Goal: Task Accomplishment & Management: Complete application form

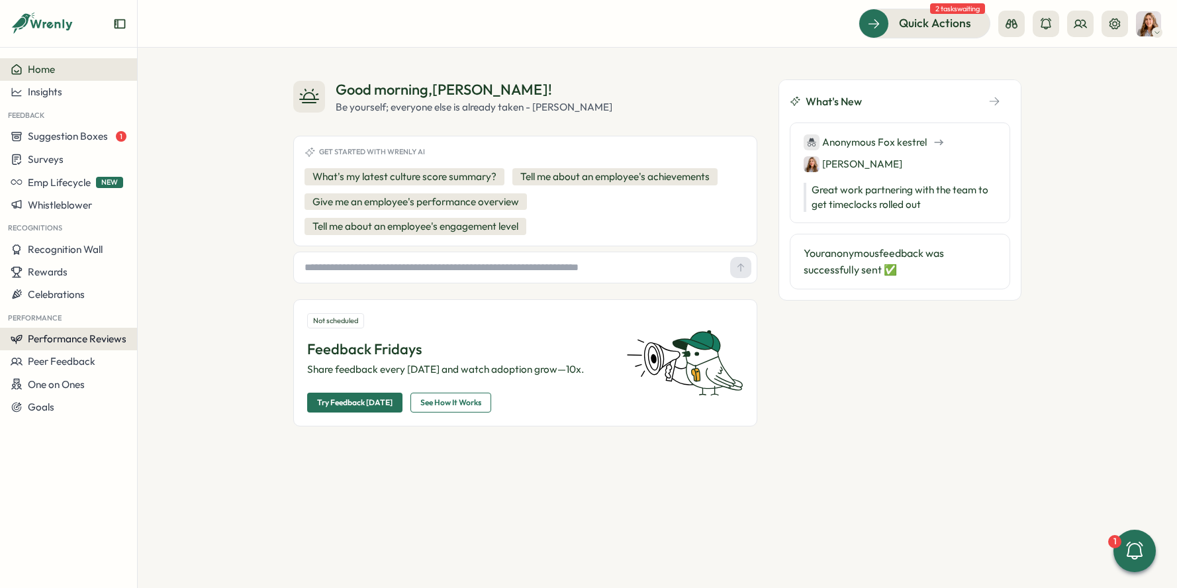
click at [97, 343] on span "Performance Reviews" at bounding box center [77, 338] width 99 height 13
click at [203, 316] on div "Reviews" at bounding box center [191, 314] width 103 height 15
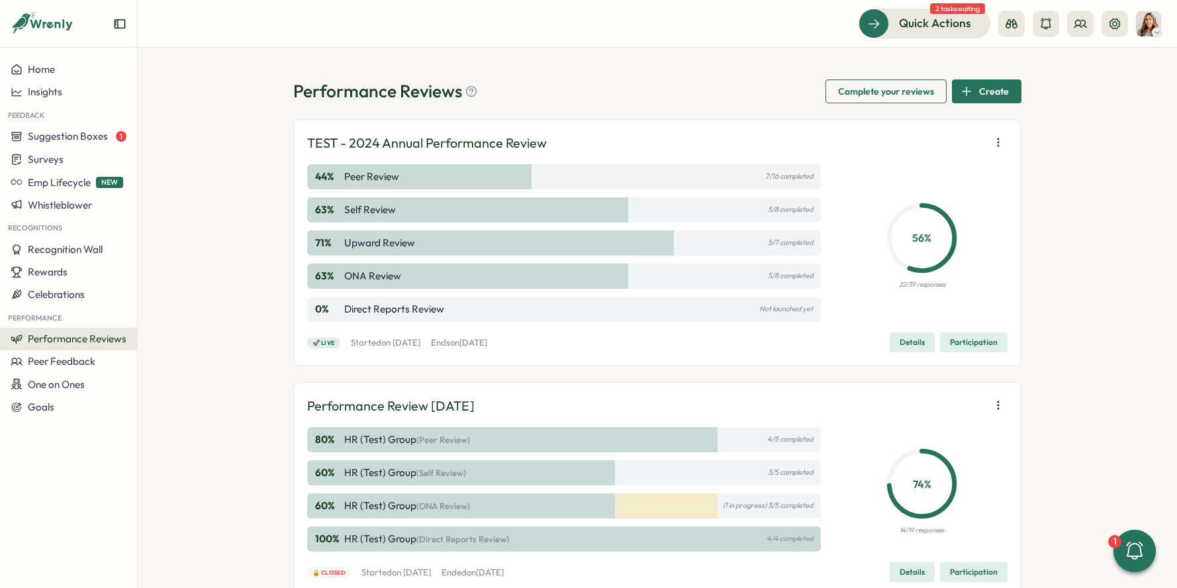
click at [782, 209] on p "5/8 completed" at bounding box center [790, 209] width 45 height 9
click at [965, 344] on span "Participation" at bounding box center [974, 342] width 48 height 19
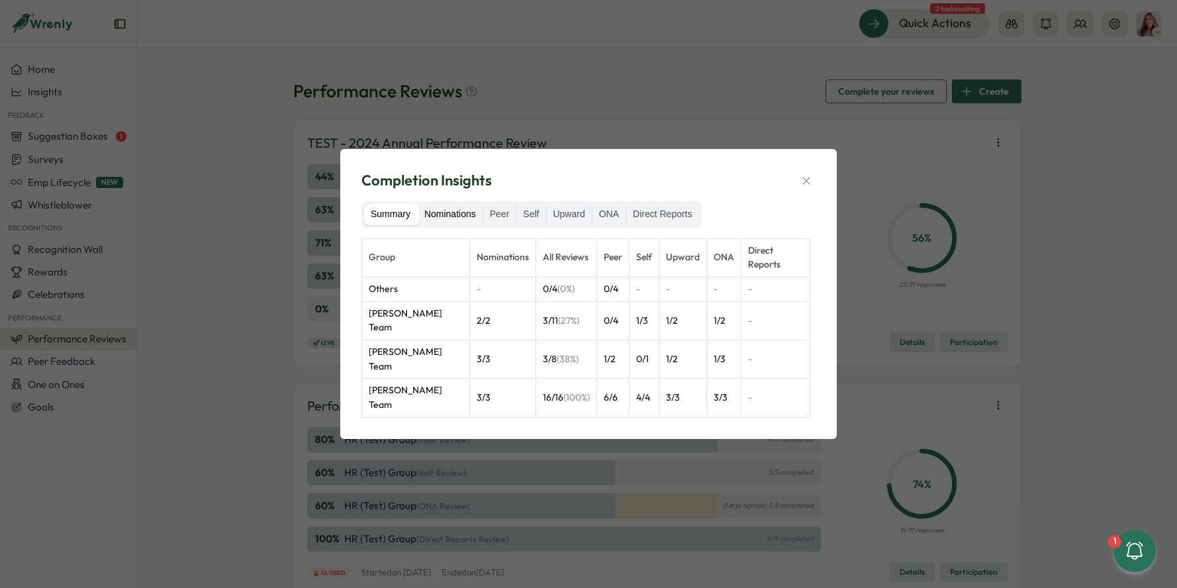
click at [450, 219] on label "Nominations" at bounding box center [450, 214] width 65 height 21
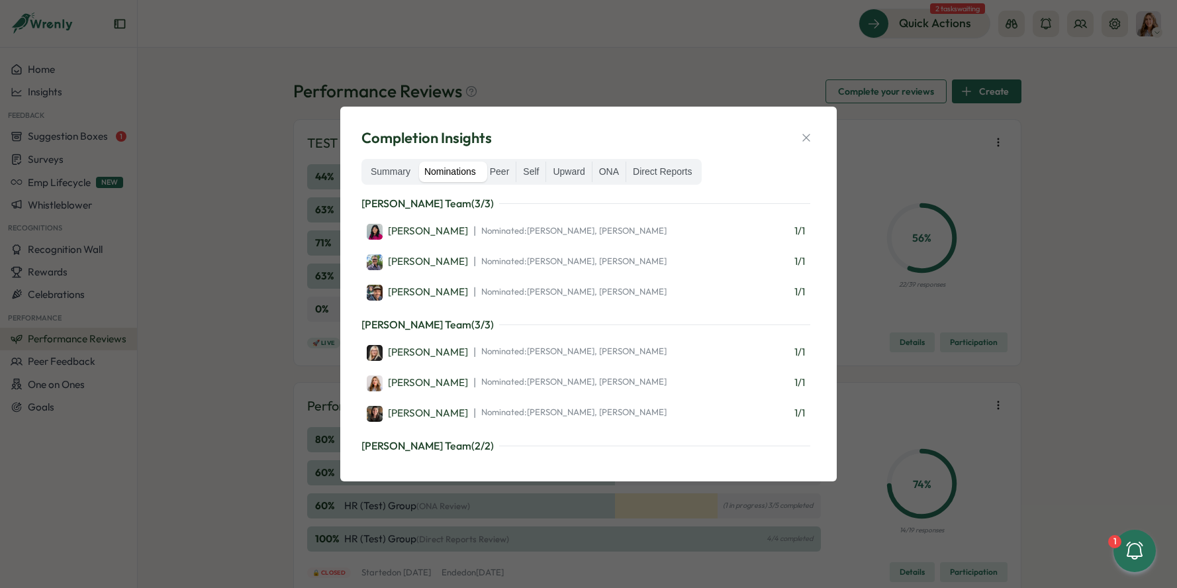
click at [400, 174] on label "Summary" at bounding box center [390, 172] width 53 height 21
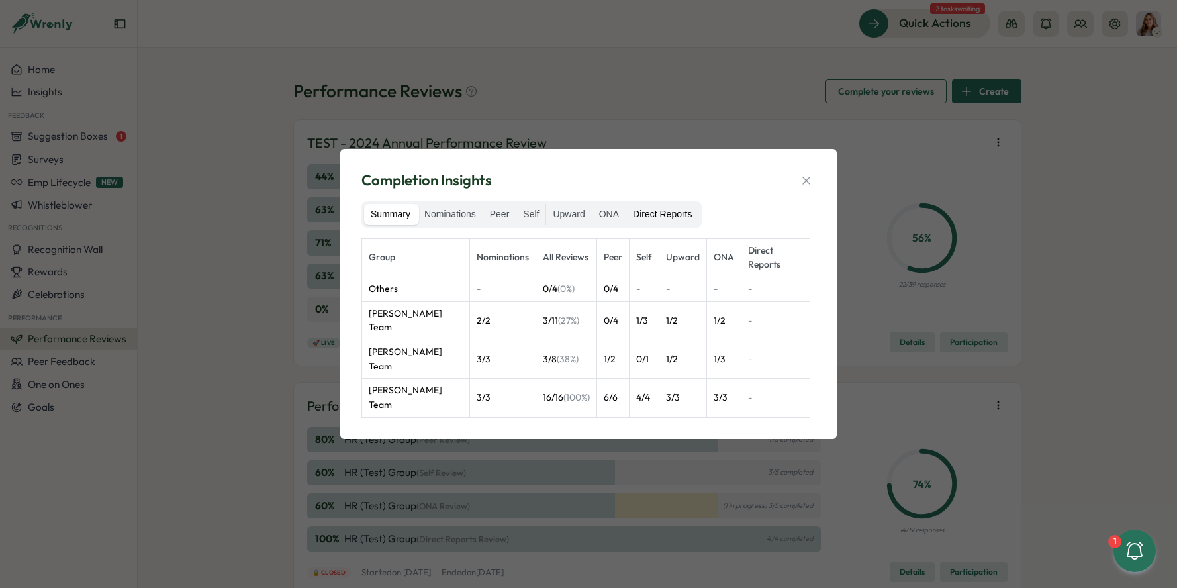
click at [673, 218] on label "Direct Reports" at bounding box center [662, 214] width 72 height 21
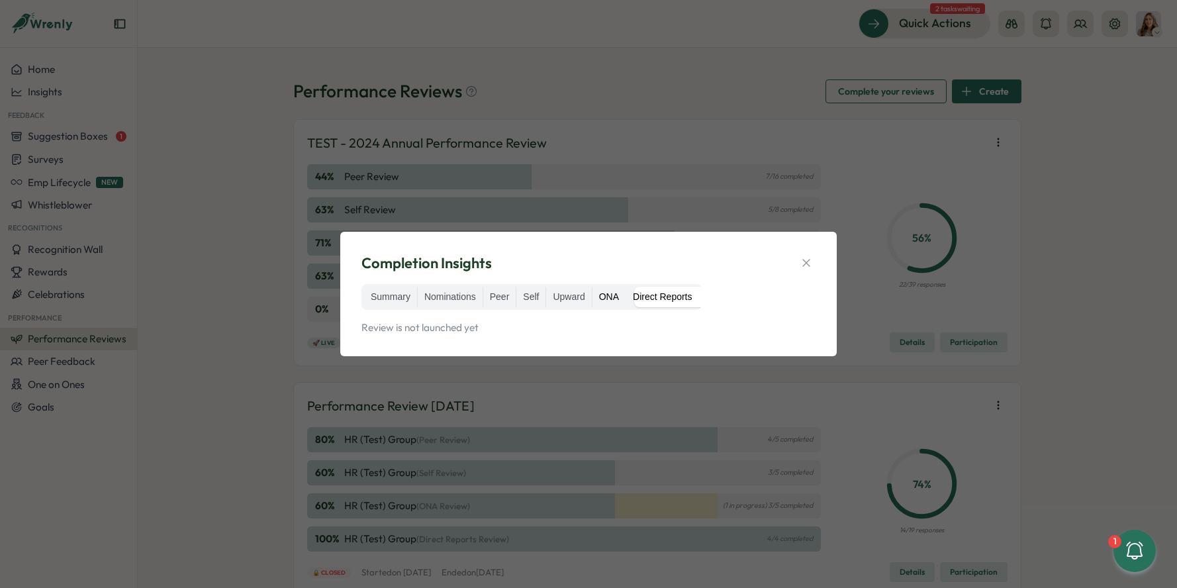
click at [611, 297] on label "ONA" at bounding box center [608, 297] width 33 height 21
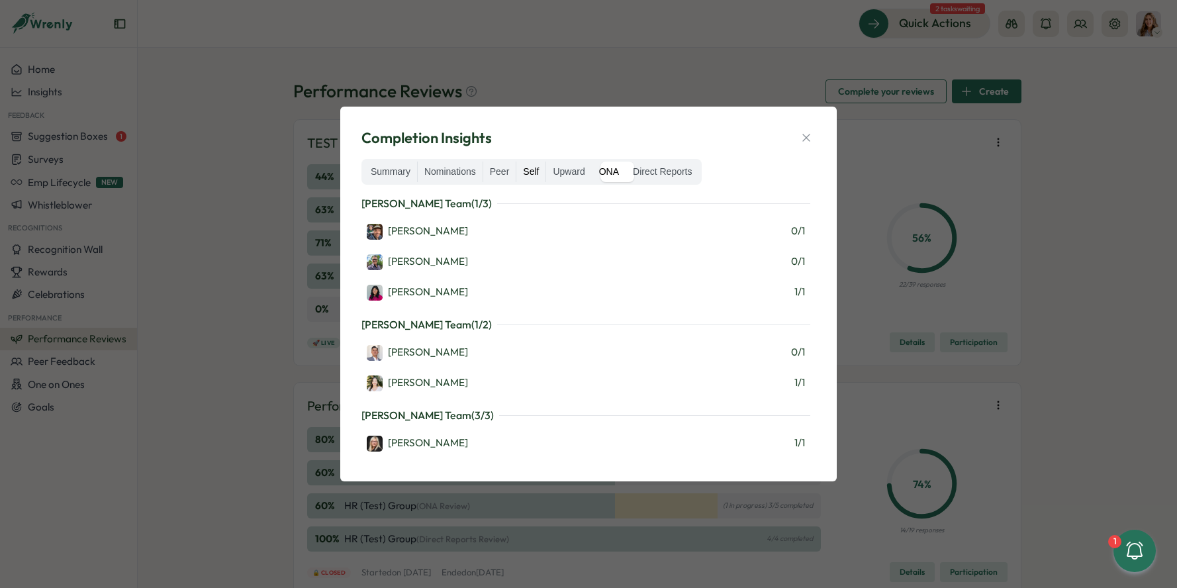
click at [542, 164] on label "Self" at bounding box center [530, 172] width 29 height 21
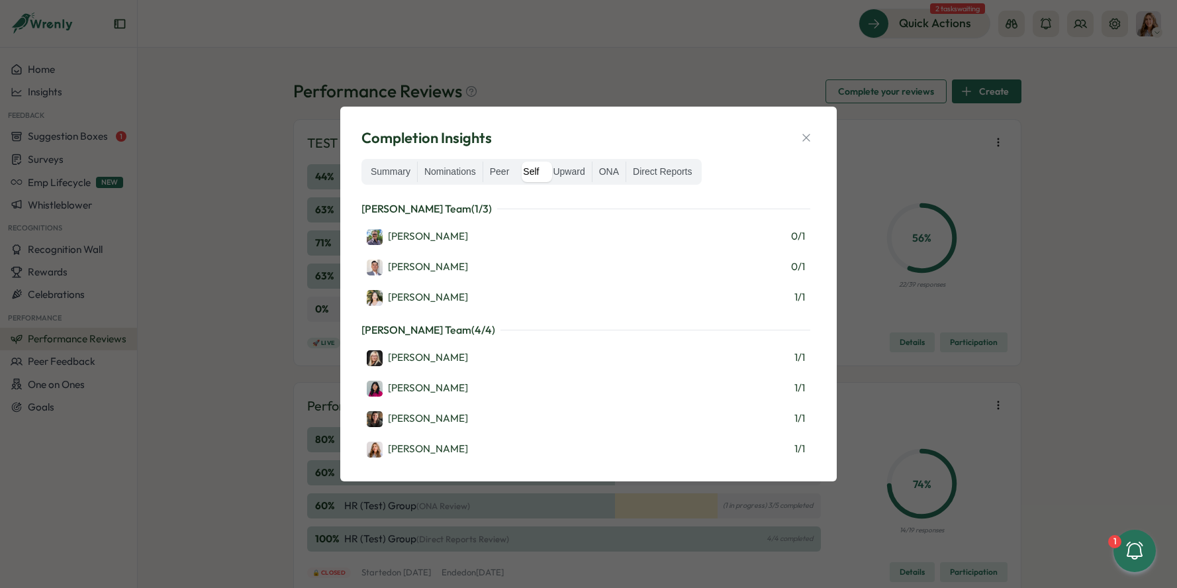
scroll to position [57, 0]
click at [569, 167] on label "Upward" at bounding box center [568, 172] width 45 height 21
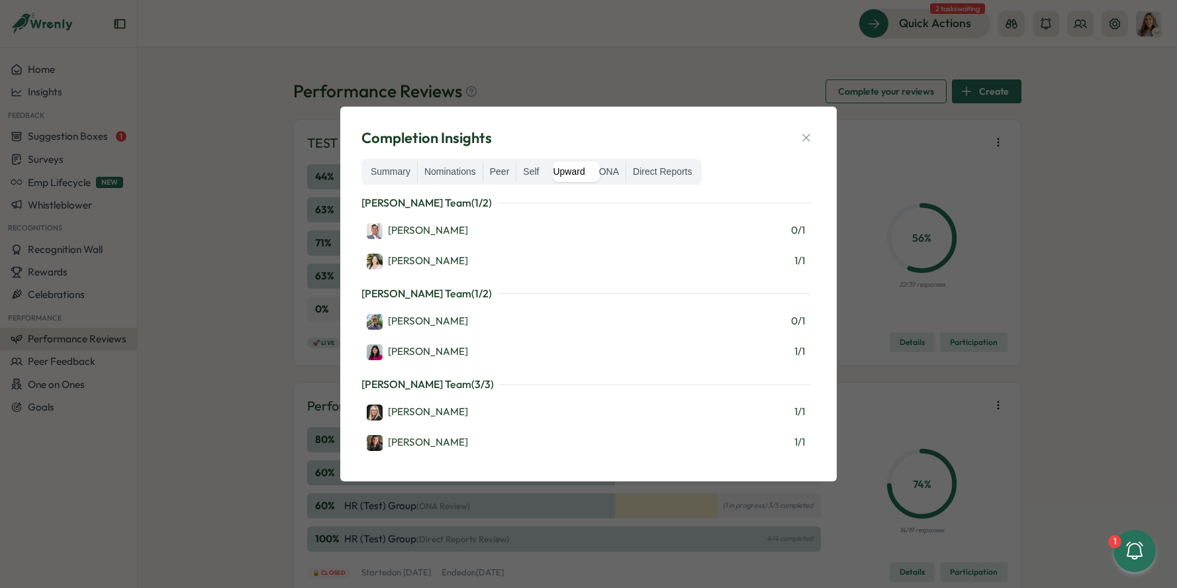
scroll to position [0, 0]
click at [803, 142] on icon "button" at bounding box center [806, 137] width 13 height 13
